Goal: Task Accomplishment & Management: Complete application form

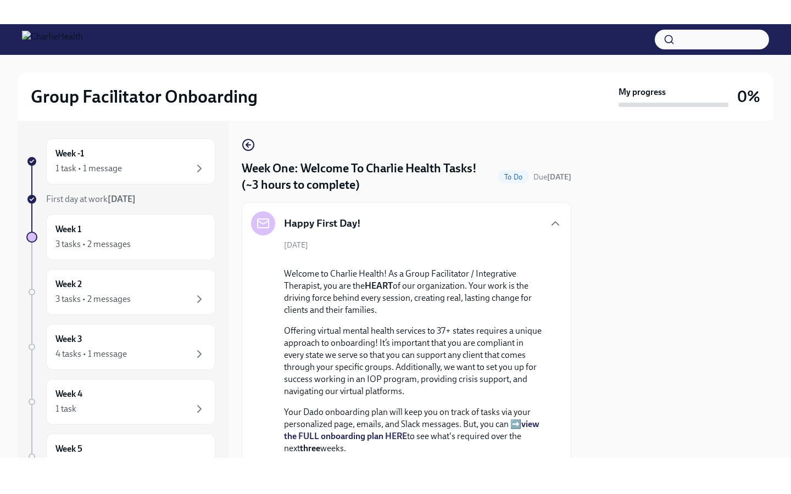
scroll to position [901, 0]
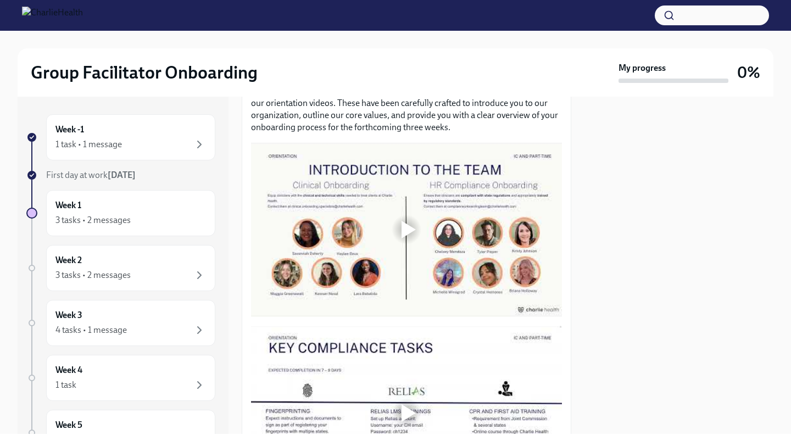
click at [405, 238] on div at bounding box center [409, 230] width 14 height 18
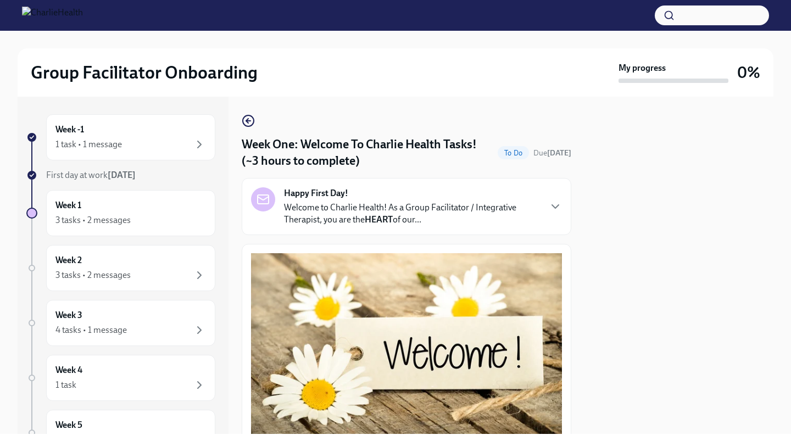
click at [659, 265] on div at bounding box center [678, 265] width 189 height 337
click at [546, 205] on div "Happy First Day! Welcome to Charlie Health! As a Group Facilitator / Integrativ…" at bounding box center [406, 206] width 311 height 38
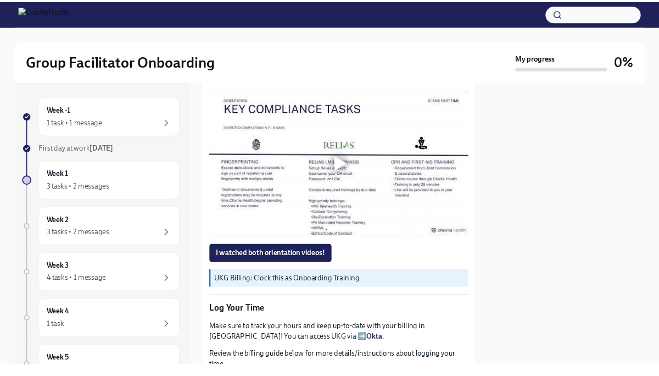
scroll to position [1143, 0]
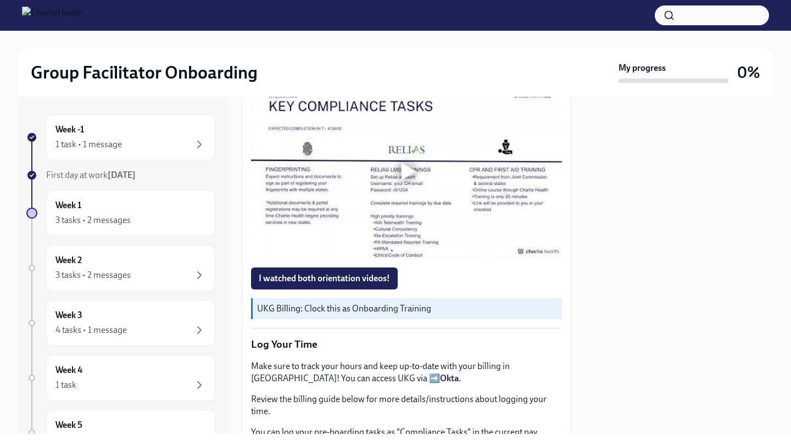
click at [403, 180] on div at bounding box center [409, 172] width 14 height 18
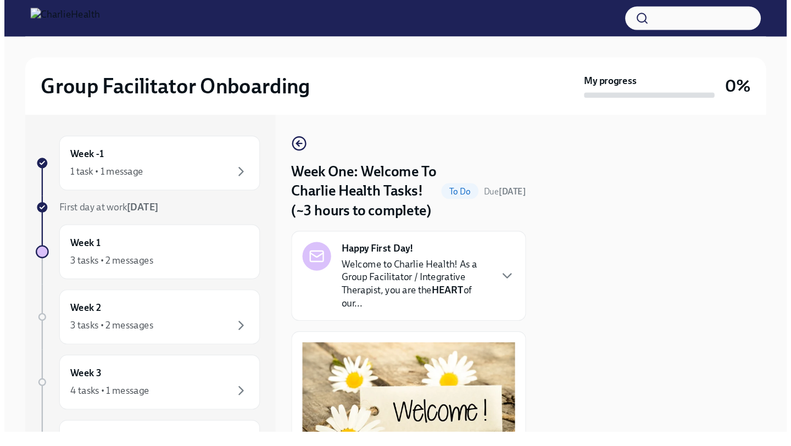
scroll to position [0, 0]
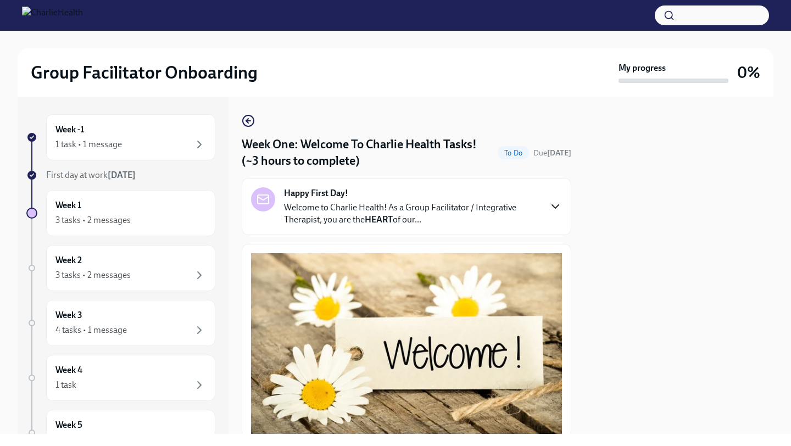
click at [552, 208] on icon "button" at bounding box center [555, 206] width 13 height 13
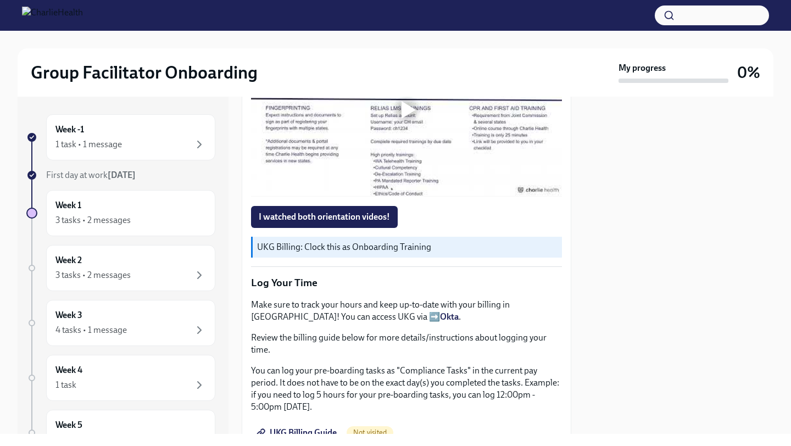
scroll to position [1208, 0]
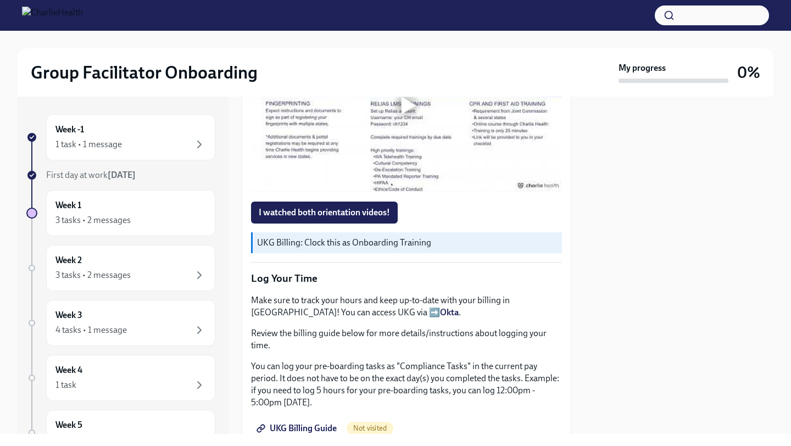
click at [407, 114] on div at bounding box center [409, 106] width 14 height 18
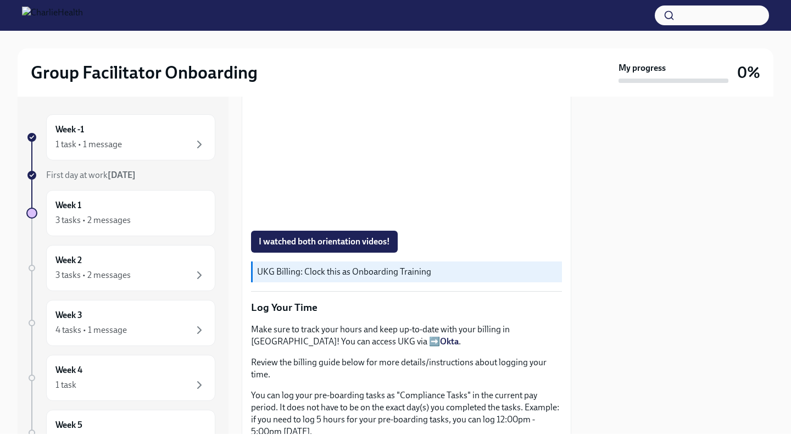
scroll to position [1165, 0]
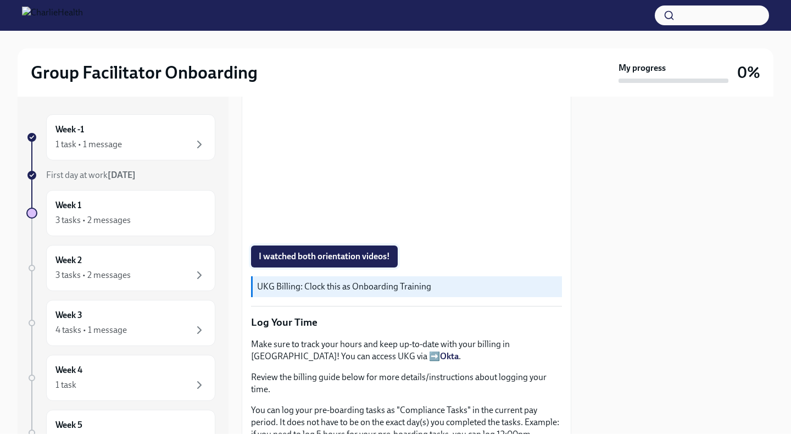
click at [359, 262] on span "I watched both orientation videos!" at bounding box center [324, 256] width 131 height 11
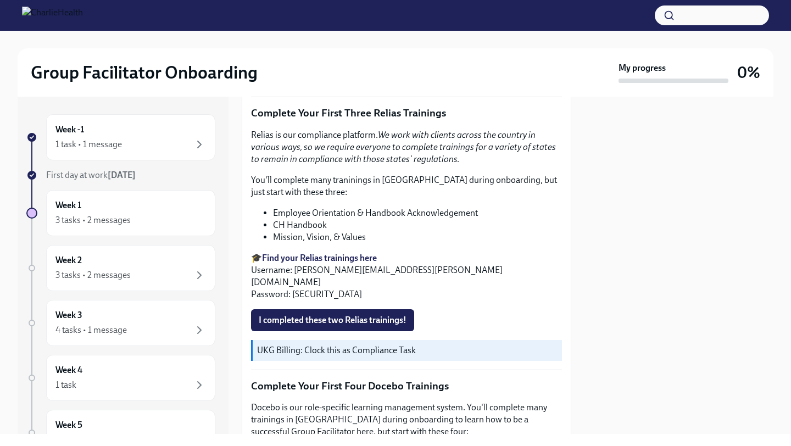
scroll to position [1582, 0]
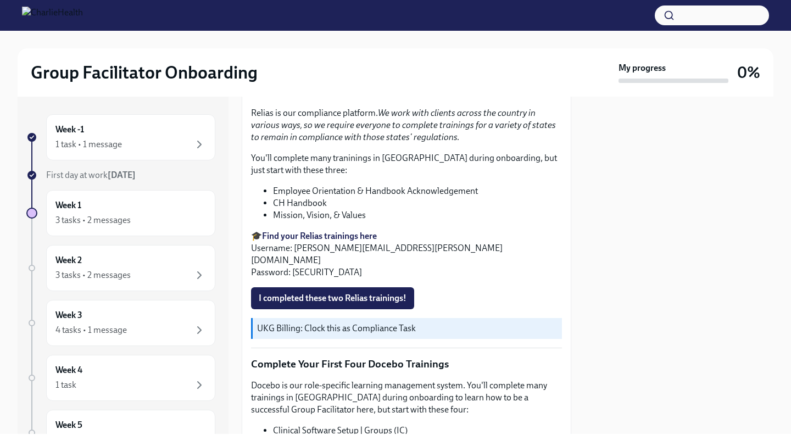
click at [311, 241] on strong "Find your Relias trainings here" at bounding box center [319, 236] width 115 height 10
click at [358, 304] on span "I completed these two Relias trainings!" at bounding box center [333, 298] width 148 height 11
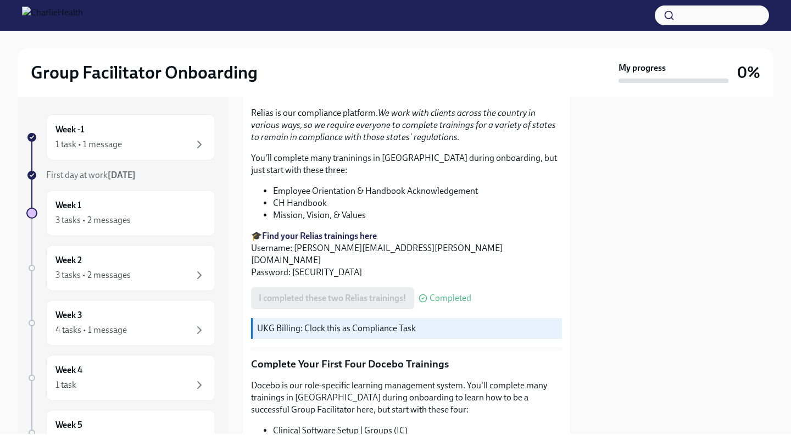
click at [584, 326] on div at bounding box center [678, 265] width 189 height 337
click at [605, 293] on div at bounding box center [678, 265] width 189 height 337
click at [141, 136] on div "Week -1 1 task • 1 message" at bounding box center [130, 137] width 151 height 27
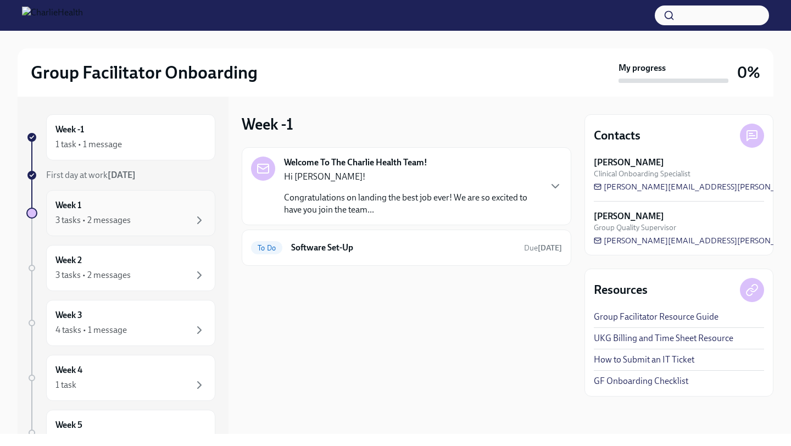
click at [118, 214] on div "3 tasks • 2 messages" at bounding box center [92, 220] width 75 height 12
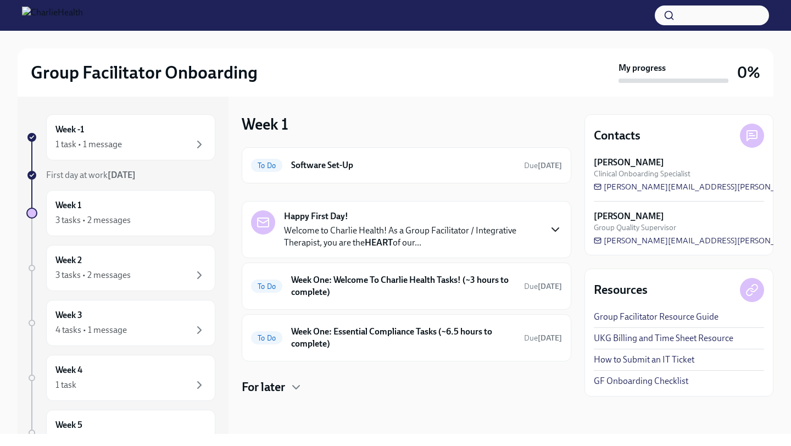
click at [553, 223] on icon "button" at bounding box center [555, 229] width 13 height 13
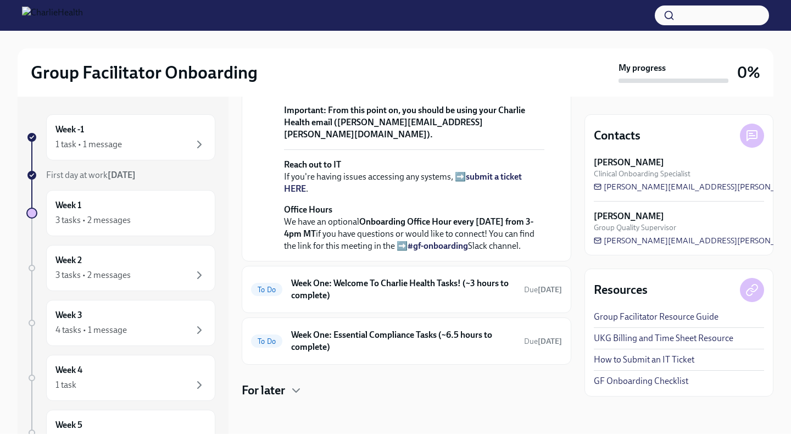
scroll to position [489, 0]
click at [403, 276] on div "To Do Week One: Welcome To Charlie Health Tasks! (~3 hours to complete) Due [DA…" at bounding box center [406, 289] width 311 height 29
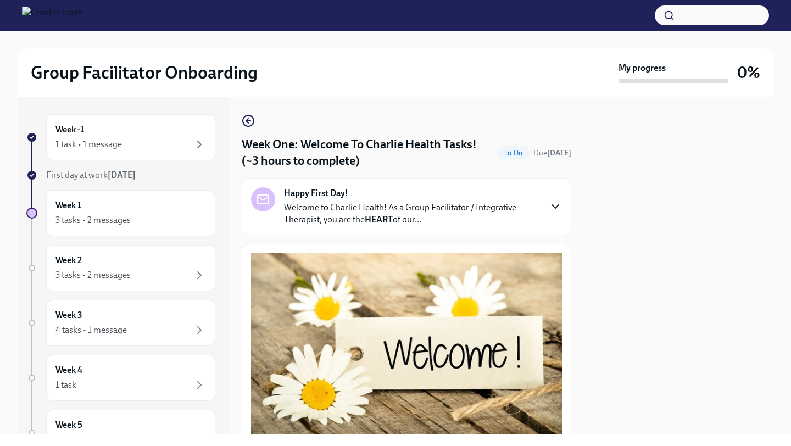
click at [550, 208] on icon "button" at bounding box center [555, 206] width 13 height 13
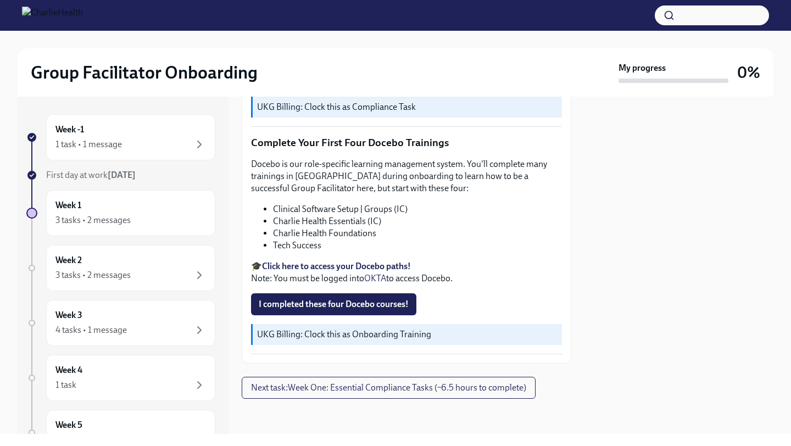
scroll to position [1889, 0]
click at [198, 144] on icon "button" at bounding box center [199, 144] width 13 height 13
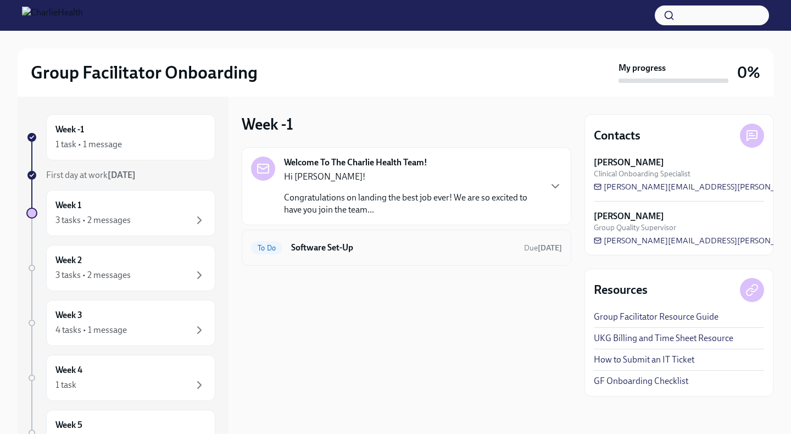
click at [392, 256] on div "To Do Software Set-Up Due [DATE]" at bounding box center [406, 248] width 311 height 18
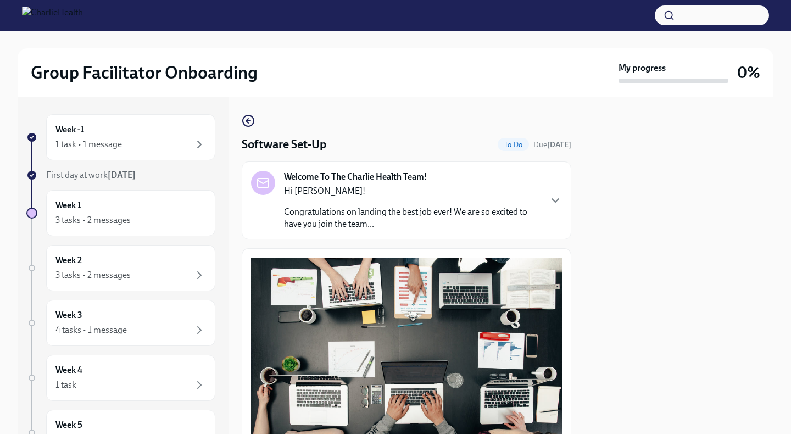
click at [659, 249] on div at bounding box center [678, 265] width 189 height 337
click at [555, 201] on icon "button" at bounding box center [555, 200] width 13 height 13
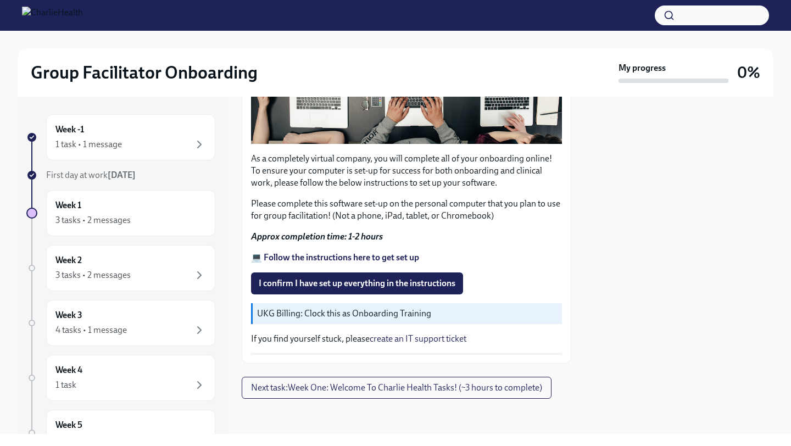
scroll to position [937, 0]
click at [324, 256] on strong "💻 Follow the instructions here to get set up" at bounding box center [335, 257] width 168 height 10
click at [199, 140] on icon "button" at bounding box center [199, 144] width 13 height 13
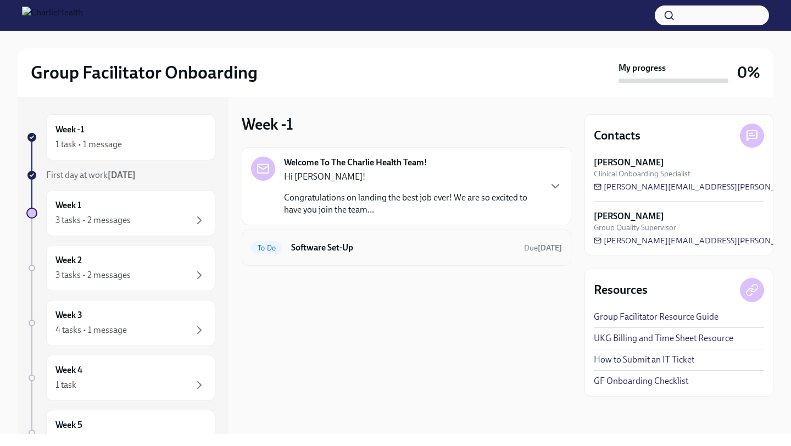
click at [299, 239] on div "To Do Software Set-Up Due [DATE]" at bounding box center [406, 248] width 311 height 18
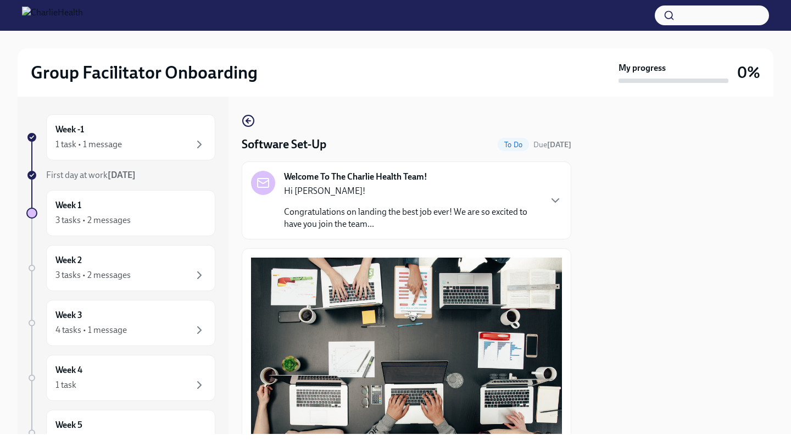
click at [621, 291] on div at bounding box center [678, 265] width 189 height 337
click at [659, 334] on div at bounding box center [678, 265] width 189 height 337
click at [532, 218] on p "Congratulations on landing the best job ever! We are so excited to have you joi…" at bounding box center [412, 218] width 256 height 24
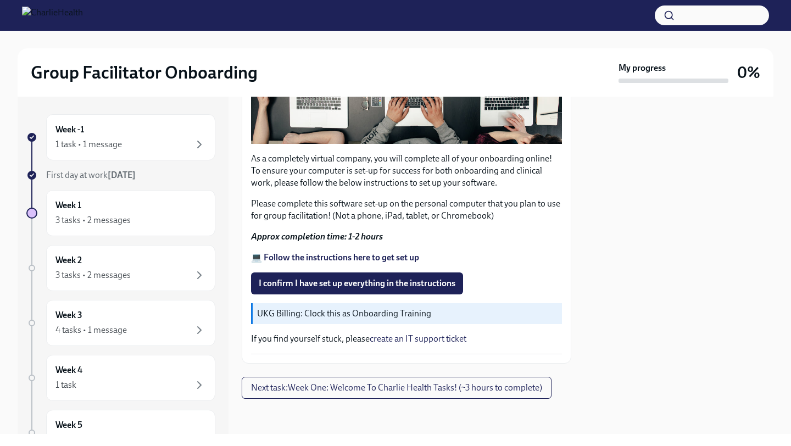
scroll to position [923, 0]
click at [406, 289] on span "I confirm I have set up everything in the instructions" at bounding box center [357, 283] width 197 height 11
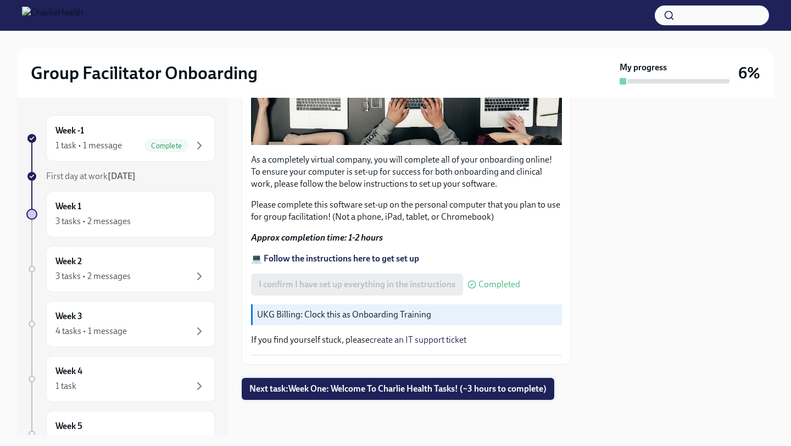
click at [377, 375] on span "Next task : Week One: Welcome To Charlie Health Tasks! (~3 hours to complete)" at bounding box center [397, 388] width 297 height 11
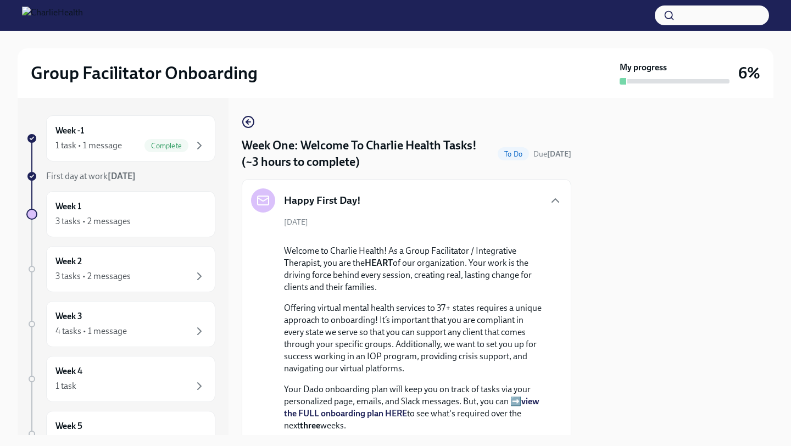
click at [594, 255] on div at bounding box center [678, 266] width 189 height 337
click at [545, 277] on div "[DATE] Welcome to Charlie Health! As a Group Facilitator / Integrative Therapis…" at bounding box center [406, 419] width 311 height 404
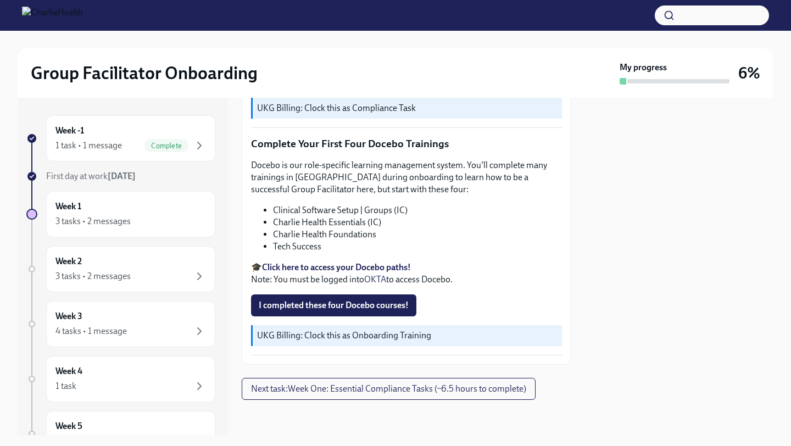
scroll to position [1889, 0]
click at [374, 304] on span "I completed these four Docebo courses!" at bounding box center [334, 305] width 150 height 11
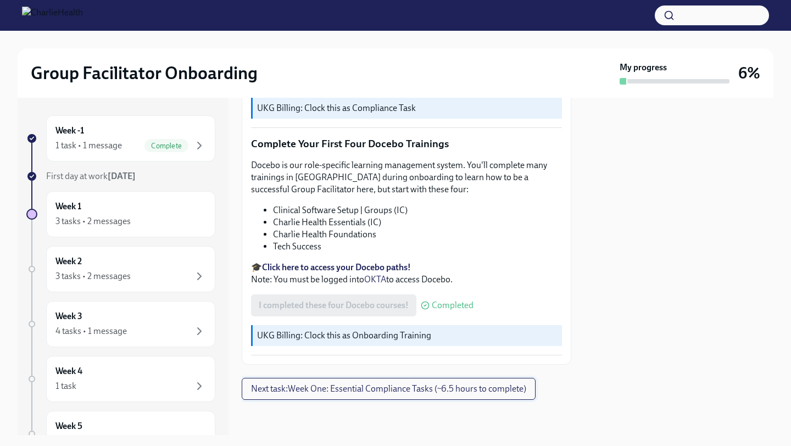
click at [392, 375] on span "Next task : Week One: Essential Compliance Tasks (~6.5 hours to complete)" at bounding box center [388, 388] width 275 height 11
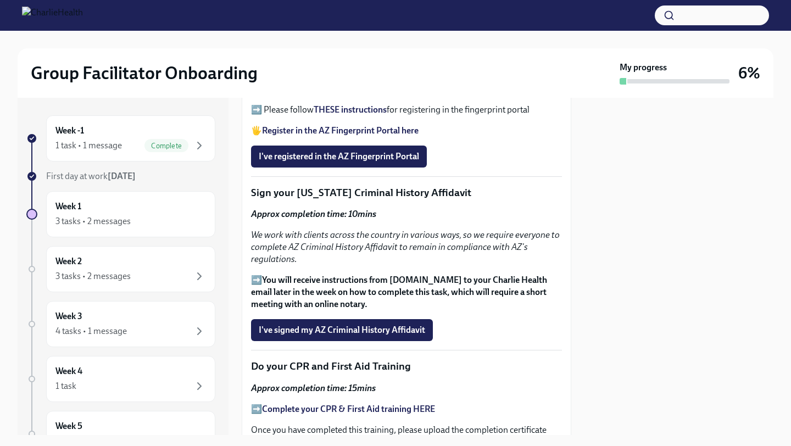
scroll to position [1736, 0]
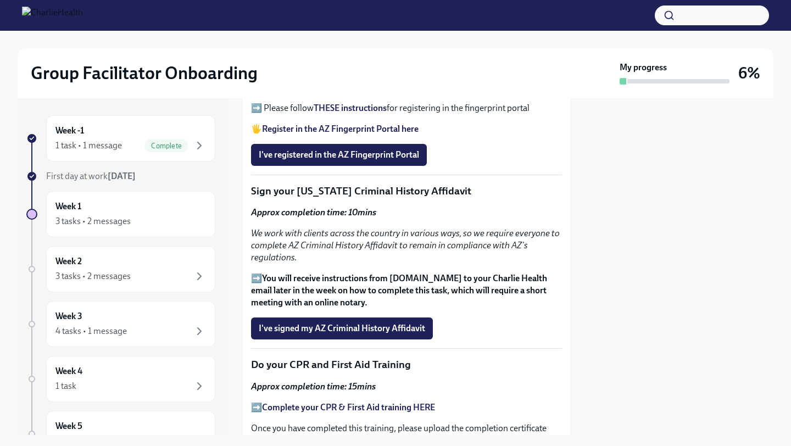
click at [347, 113] on strong "THESE instructions" at bounding box center [350, 108] width 73 height 10
